Goal: Check status: Check status

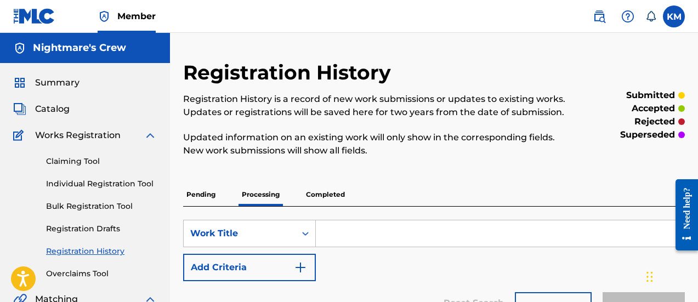
click at [333, 200] on p "Completed" at bounding box center [325, 194] width 45 height 23
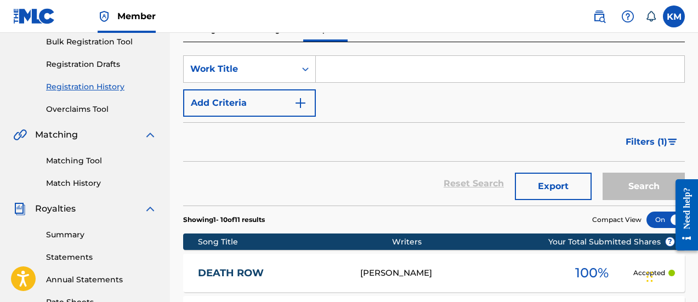
scroll to position [110, 0]
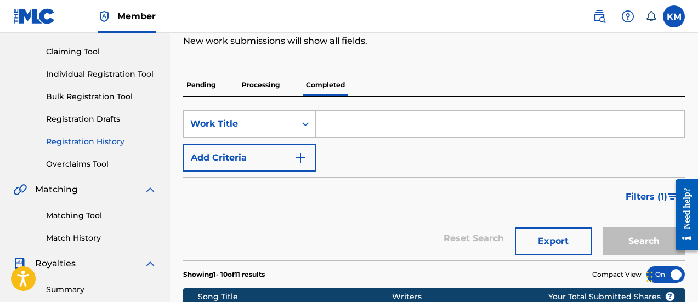
click at [259, 79] on p "Processing" at bounding box center [260, 84] width 44 height 23
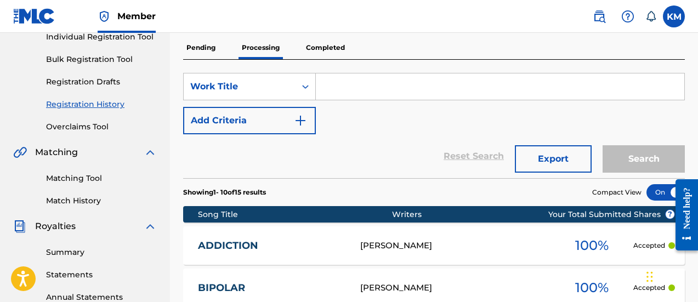
scroll to position [219, 0]
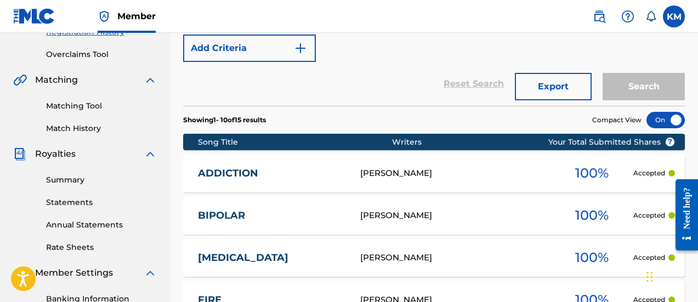
click at [72, 179] on link "Summary" at bounding box center [101, 180] width 111 height 12
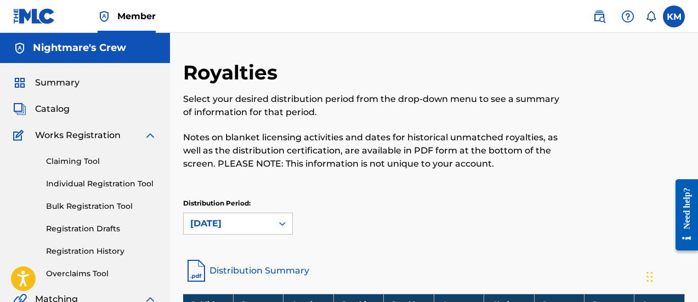
click at [84, 248] on link "Registration History" at bounding box center [101, 252] width 111 height 12
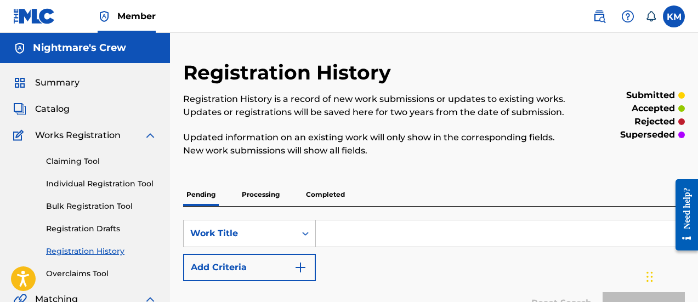
click at [264, 199] on p "Processing" at bounding box center [260, 194] width 44 height 23
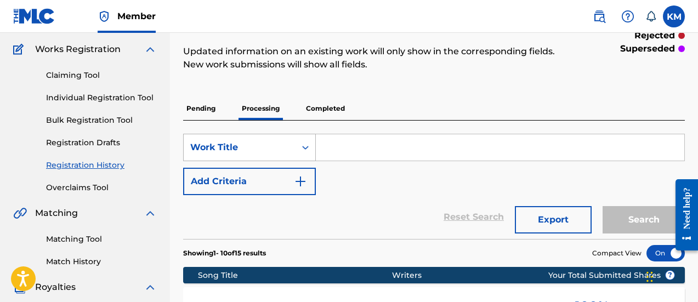
scroll to position [55, 0]
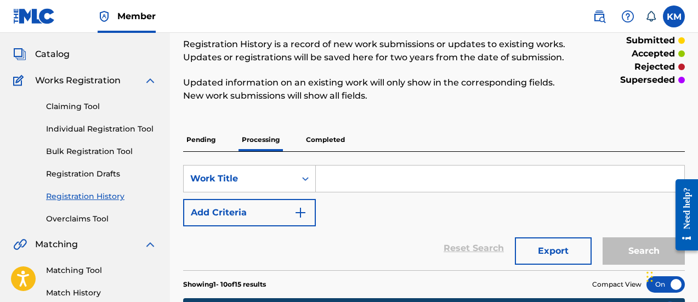
click at [318, 136] on p "Completed" at bounding box center [325, 139] width 45 height 23
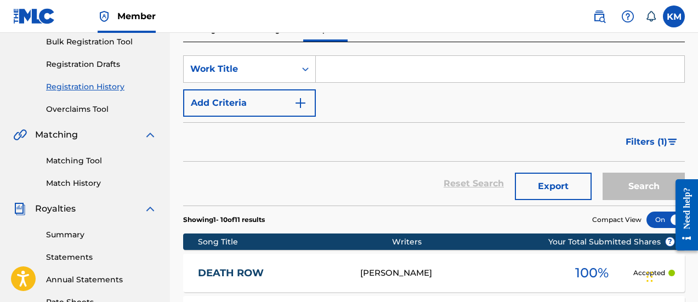
scroll to position [110, 0]
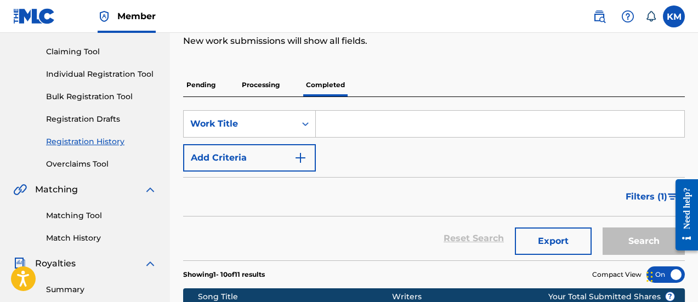
click at [259, 89] on p "Processing" at bounding box center [260, 84] width 44 height 23
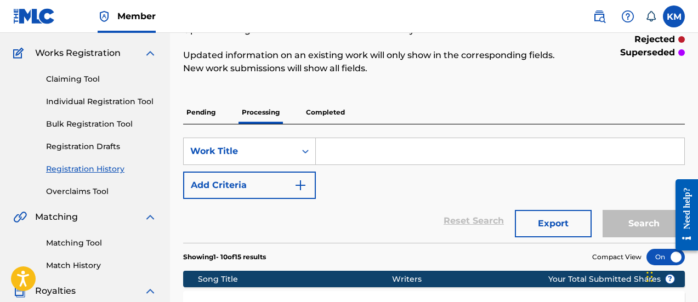
scroll to position [55, 0]
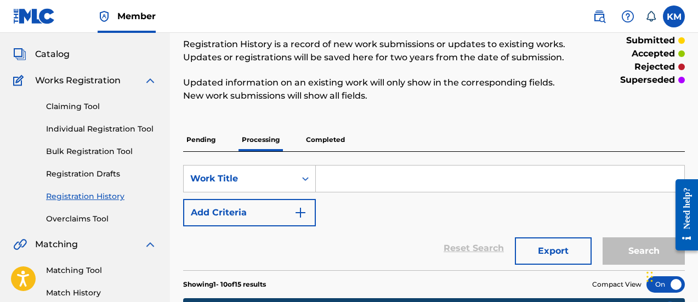
click at [213, 145] on p "Pending" at bounding box center [201, 139] width 36 height 23
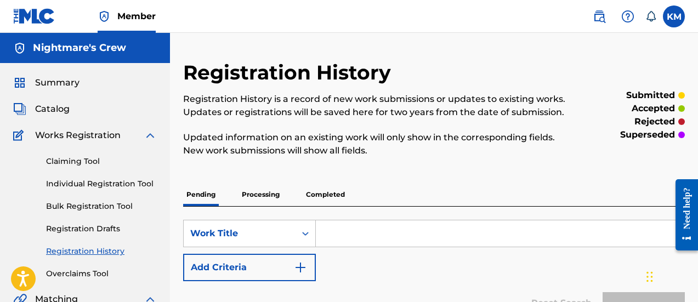
click at [270, 197] on p "Processing" at bounding box center [260, 194] width 44 height 23
click at [57, 86] on span "Summary" at bounding box center [57, 82] width 44 height 13
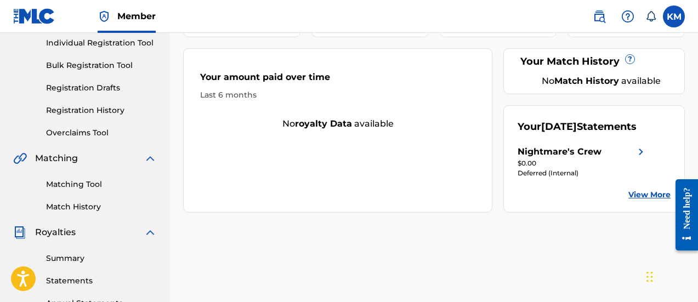
scroll to position [164, 0]
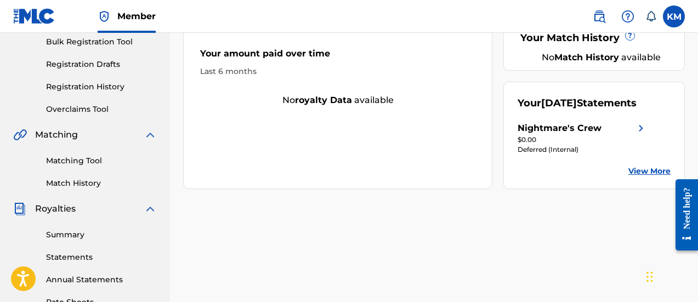
click at [455, 227] on div "Nightmare's Crew Your amount paid last distribution $0 Amount paid to date this…" at bounding box center [434, 179] width 528 height 567
click at [677, 11] on label at bounding box center [674, 16] width 22 height 22
click at [674, 16] on input "KM [PERSON_NAME] [EMAIL_ADDRESS][DOMAIN_NAME] Notification Preferences Profile …" at bounding box center [674, 16] width 0 height 0
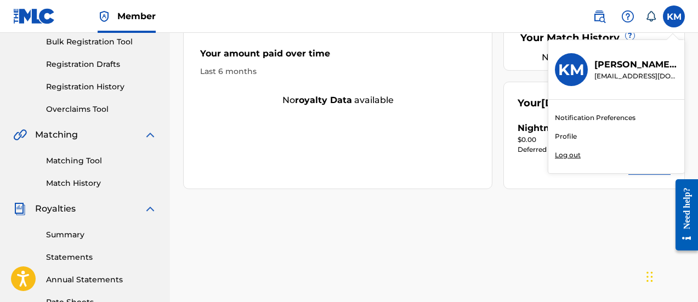
click at [569, 152] on p "Log out" at bounding box center [568, 155] width 26 height 10
click at [674, 16] on input "KM [PERSON_NAME] [EMAIL_ADDRESS][DOMAIN_NAME] Notification Preferences Profile …" at bounding box center [674, 16] width 0 height 0
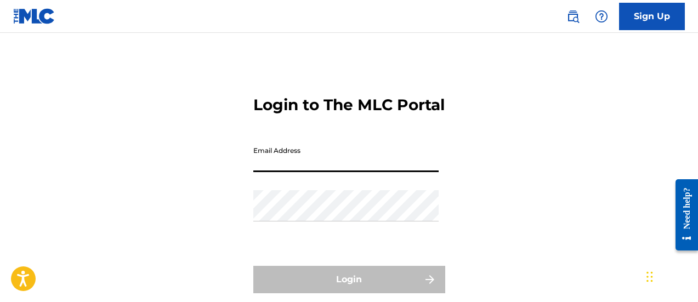
click at [308, 172] on input "Email Address" at bounding box center [345, 156] width 185 height 31
type input "[EMAIL_ADDRESS][DOMAIN_NAME]"
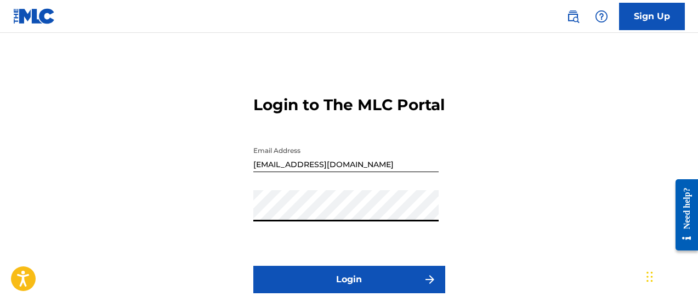
click at [305, 291] on button "Login" at bounding box center [349, 279] width 192 height 27
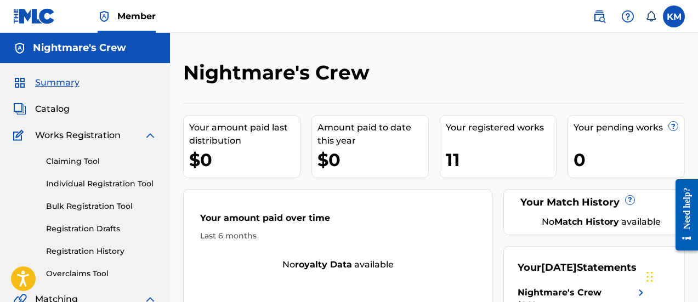
click at [84, 252] on link "Registration History" at bounding box center [101, 252] width 111 height 12
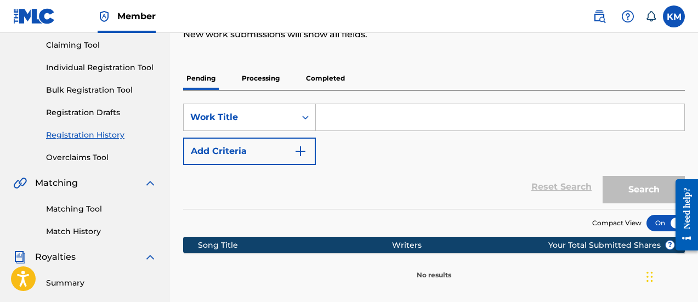
scroll to position [55, 0]
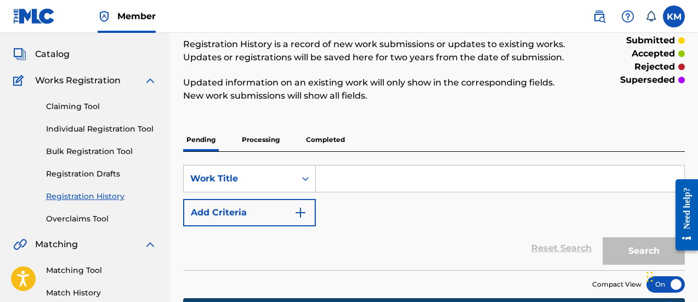
click at [280, 136] on p "Processing" at bounding box center [260, 139] width 44 height 23
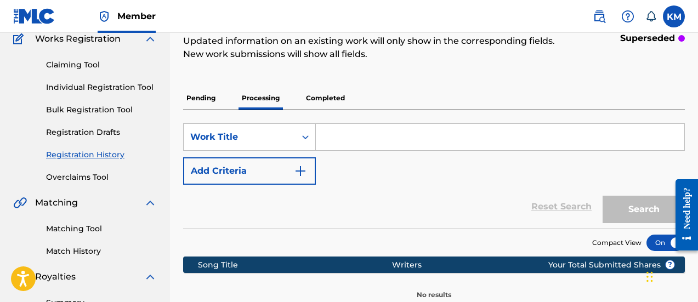
scroll to position [55, 0]
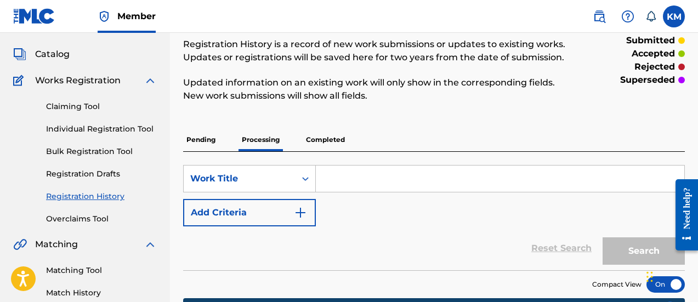
click at [316, 147] on p "Completed" at bounding box center [325, 139] width 45 height 23
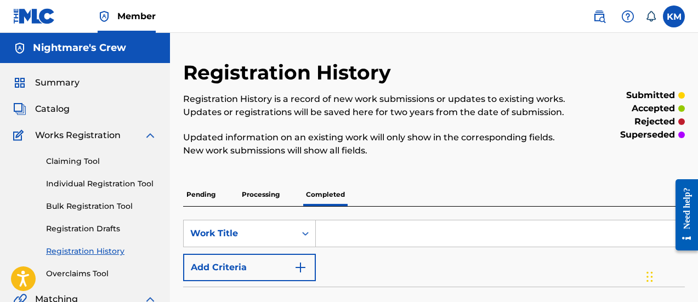
click at [56, 109] on span "Catalog" at bounding box center [52, 108] width 35 height 13
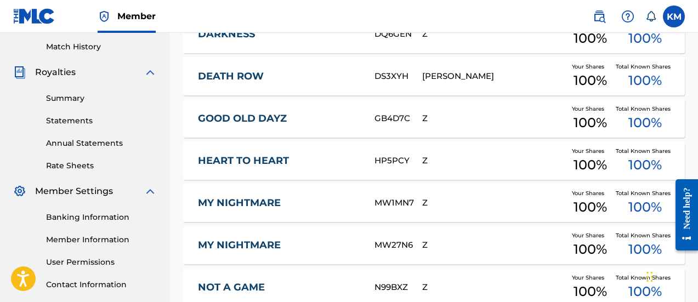
scroll to position [274, 0]
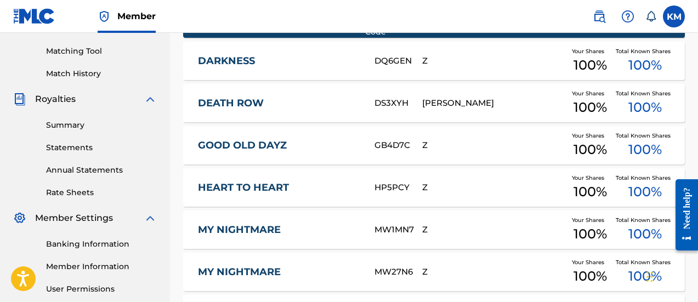
click at [60, 128] on link "Summary" at bounding box center [101, 125] width 111 height 12
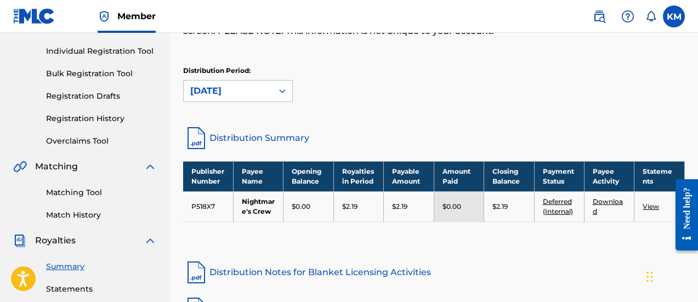
scroll to position [164, 0]
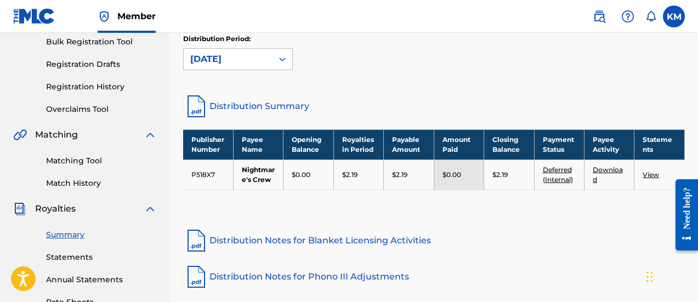
click at [650, 175] on link "View" at bounding box center [650, 174] width 16 height 8
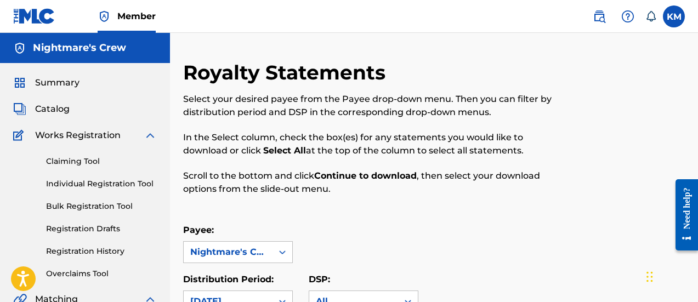
click at [49, 87] on span "Summary" at bounding box center [57, 82] width 44 height 13
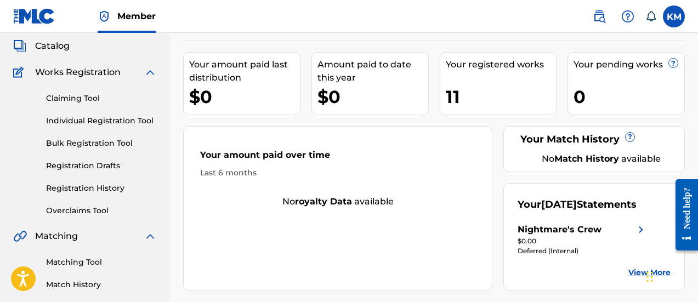
scroll to position [55, 0]
